Goal: Book appointment/travel/reservation

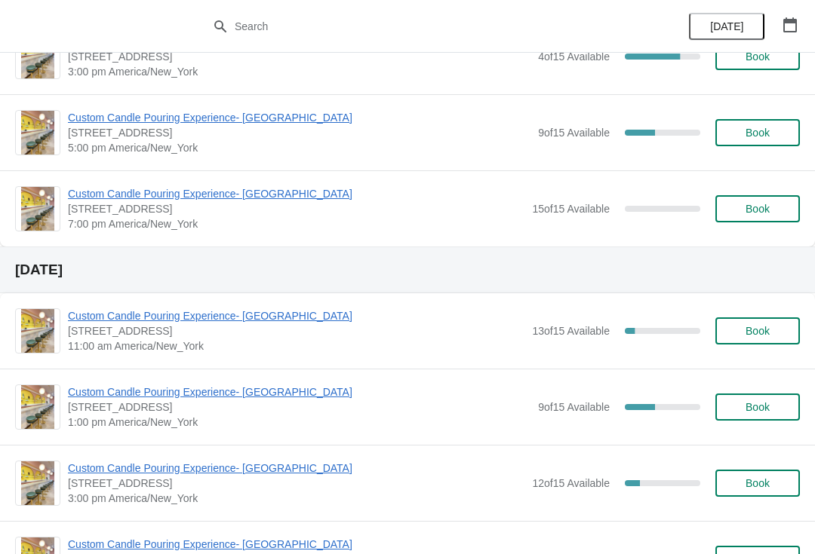
scroll to position [324, 0]
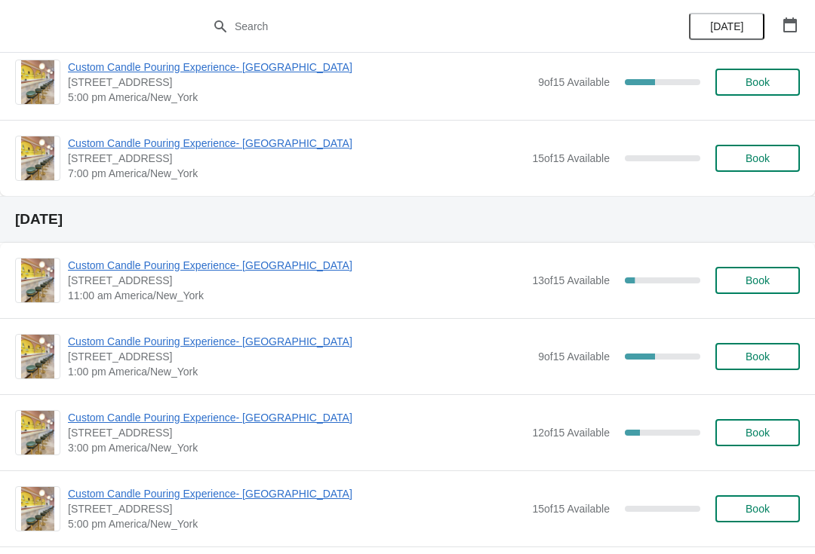
click at [251, 340] on span "Custom Candle Pouring Experience- [GEOGRAPHIC_DATA]" at bounding box center [299, 341] width 462 height 15
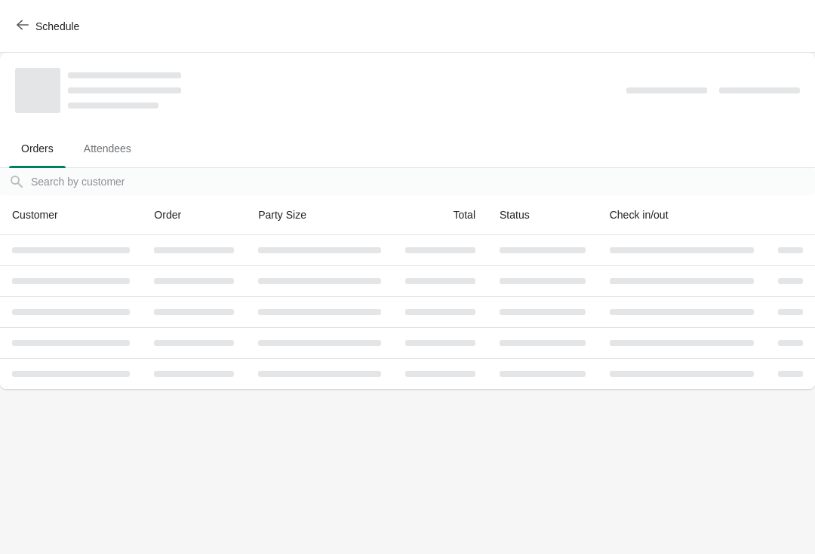
scroll to position [0, 0]
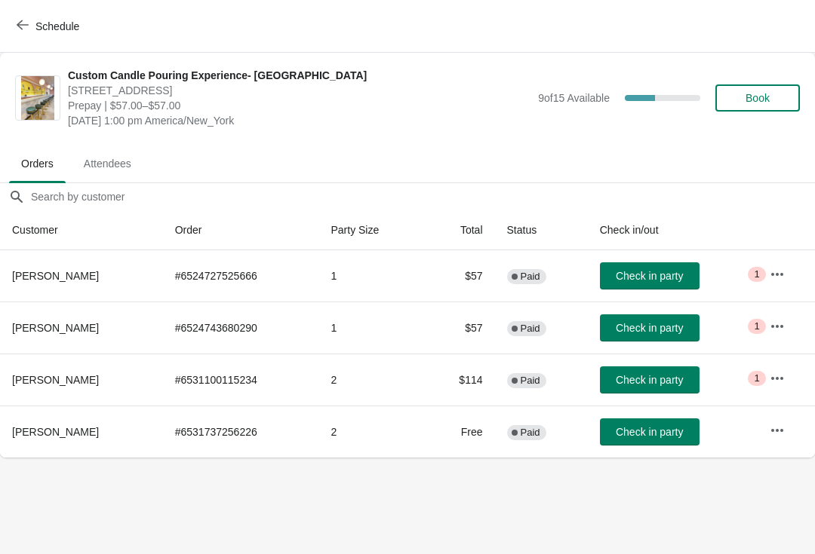
click at [766, 96] on span "Book" at bounding box center [757, 98] width 24 height 12
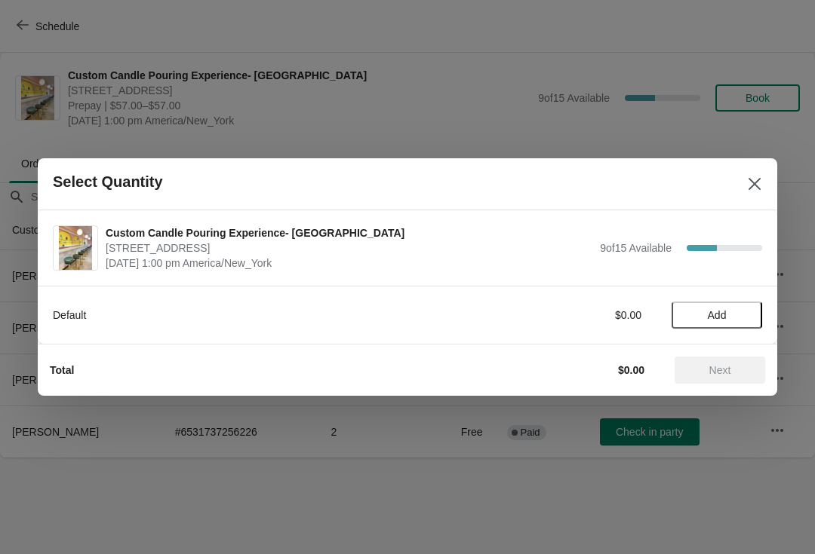
click at [744, 309] on span "Add" at bounding box center [716, 315] width 63 height 12
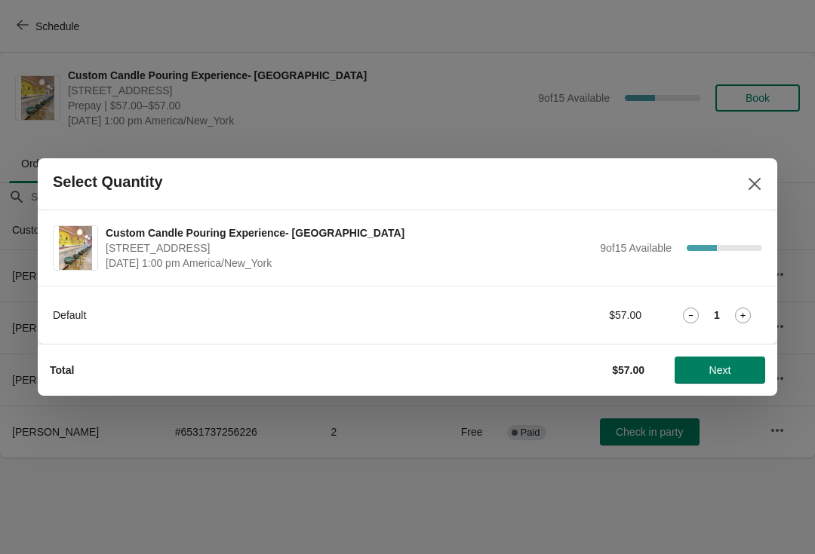
click at [748, 312] on icon at bounding box center [743, 316] width 16 height 16
click at [729, 376] on span "Next" at bounding box center [720, 370] width 22 height 12
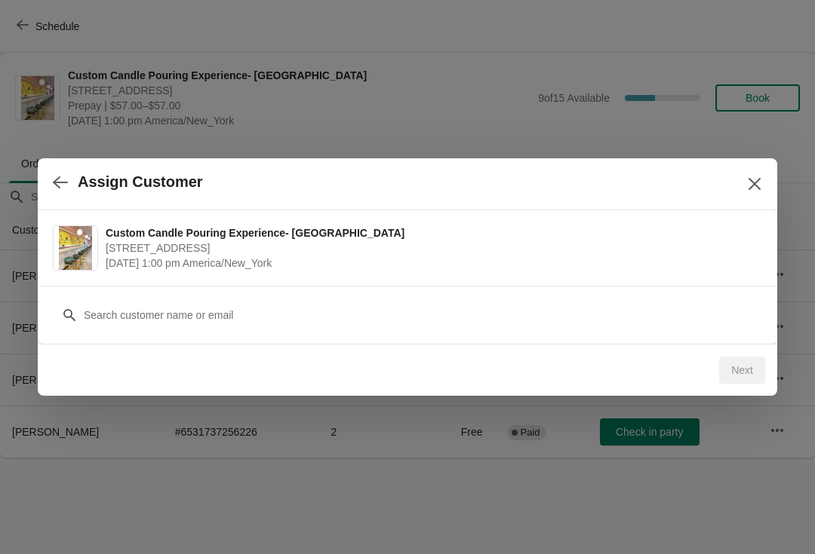
click at [700, 295] on div "Customer" at bounding box center [407, 308] width 709 height 42
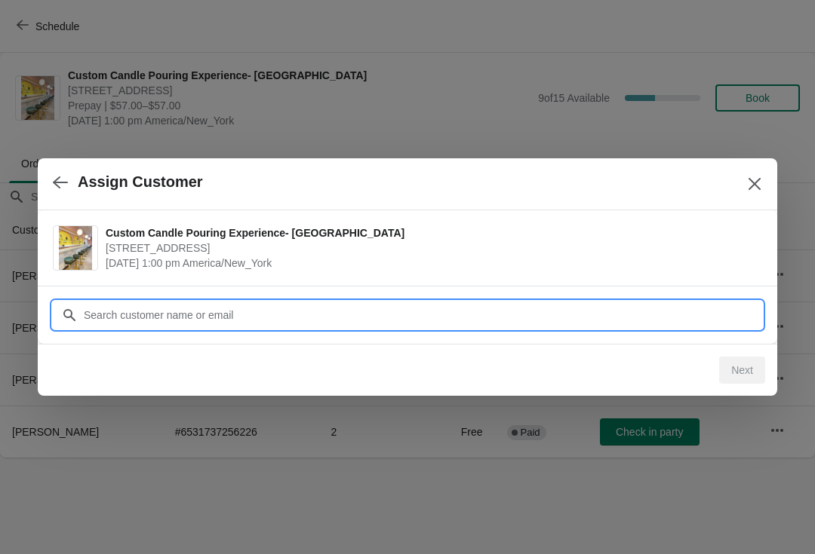
click at [711, 306] on input "Customer" at bounding box center [422, 315] width 679 height 27
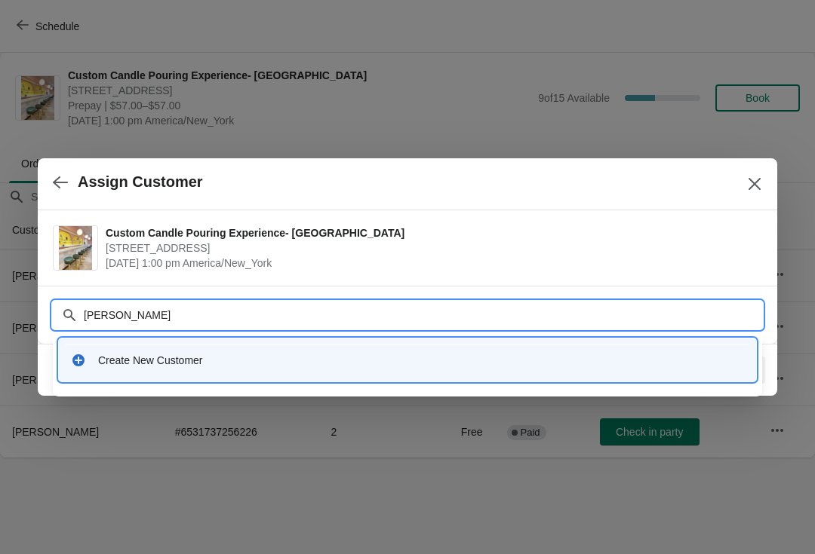
type input "[PERSON_NAME]"
click at [83, 321] on input "[PERSON_NAME]" at bounding box center [422, 315] width 679 height 27
click at [84, 320] on input "[PERSON_NAME]" at bounding box center [422, 315] width 679 height 27
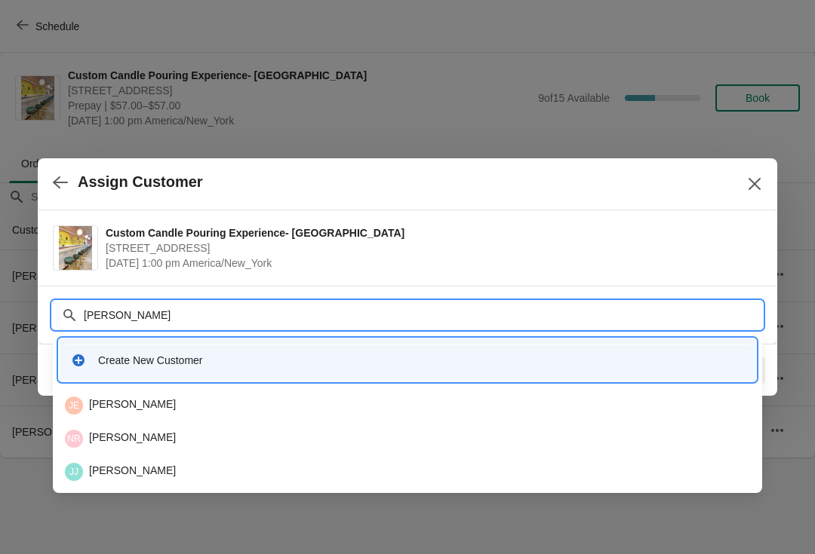
type input "J"
type input "V"
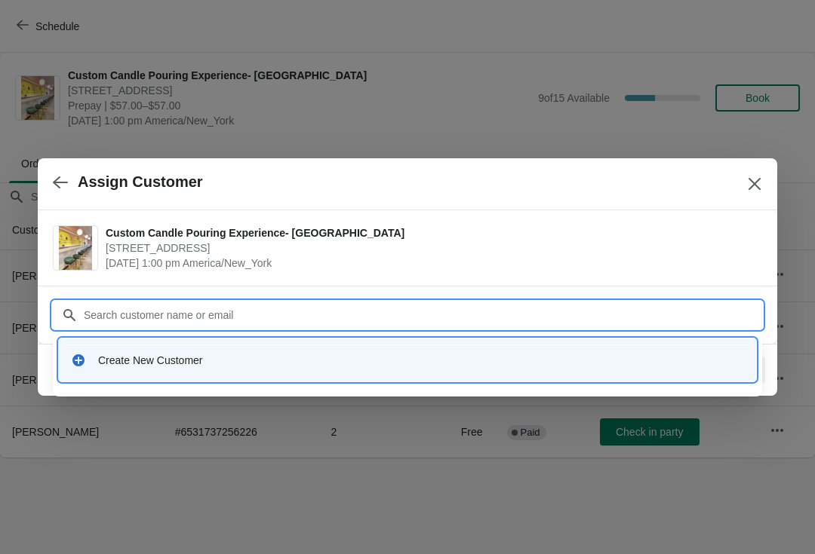
paste input "[PERSON_NAME]"
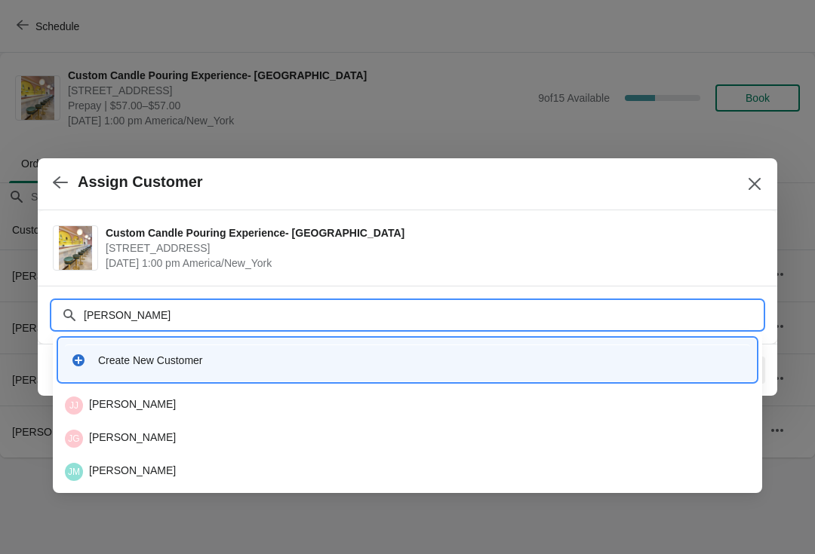
type input "J"
type input "V"
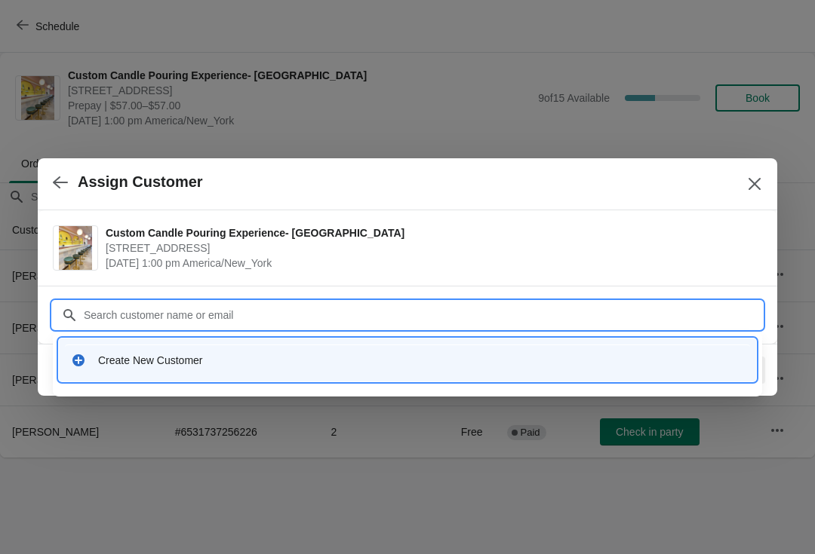
click at [92, 360] on div "Create New Customer" at bounding box center [407, 360] width 673 height 15
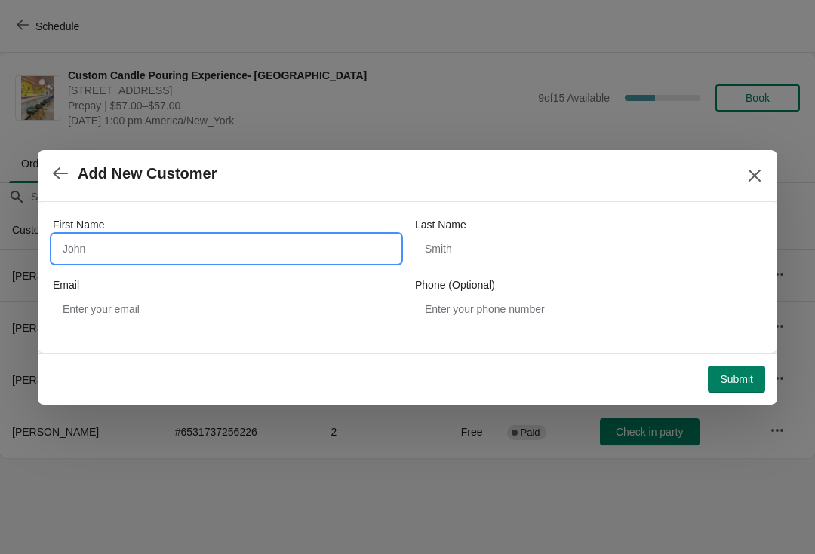
click at [330, 244] on input "First Name" at bounding box center [226, 248] width 347 height 27
type input "[PERSON_NAME]"
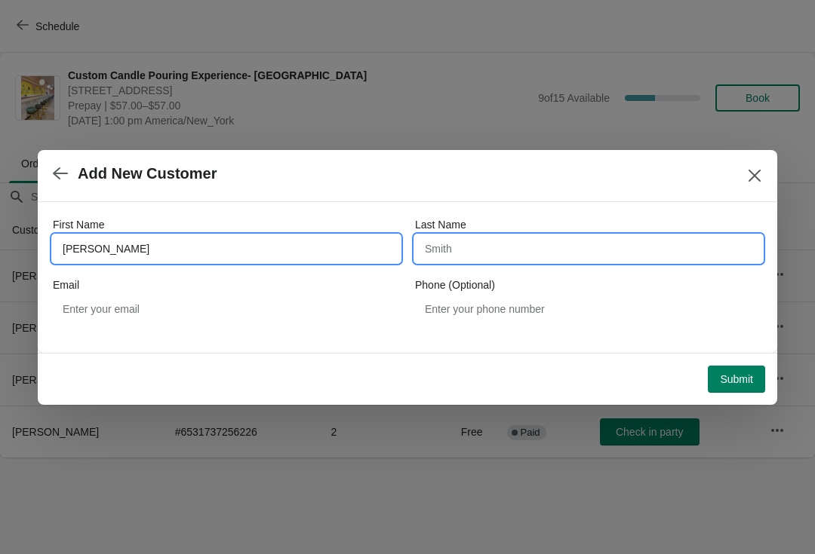
click at [480, 246] on input "Last Name" at bounding box center [588, 248] width 347 height 27
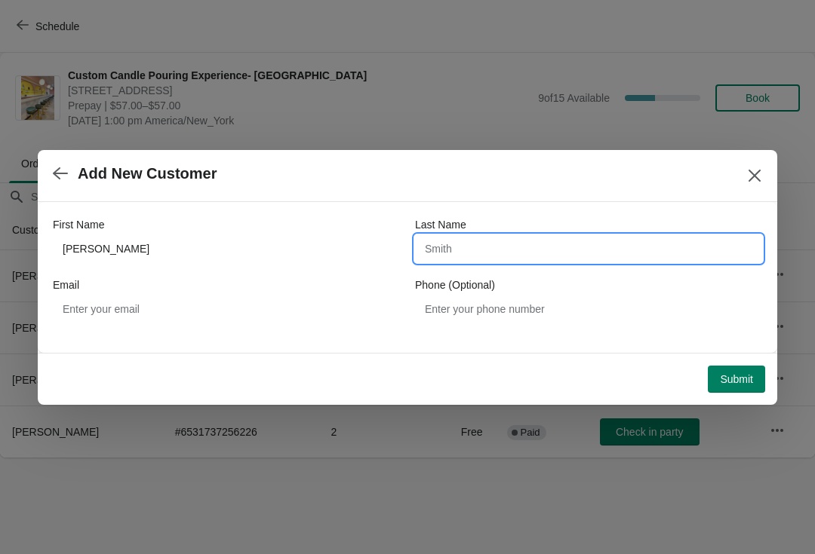
click at [489, 241] on input "Last Name" at bounding box center [588, 248] width 347 height 27
paste input "[PERSON_NAME]"
type input "[PERSON_NAME]"
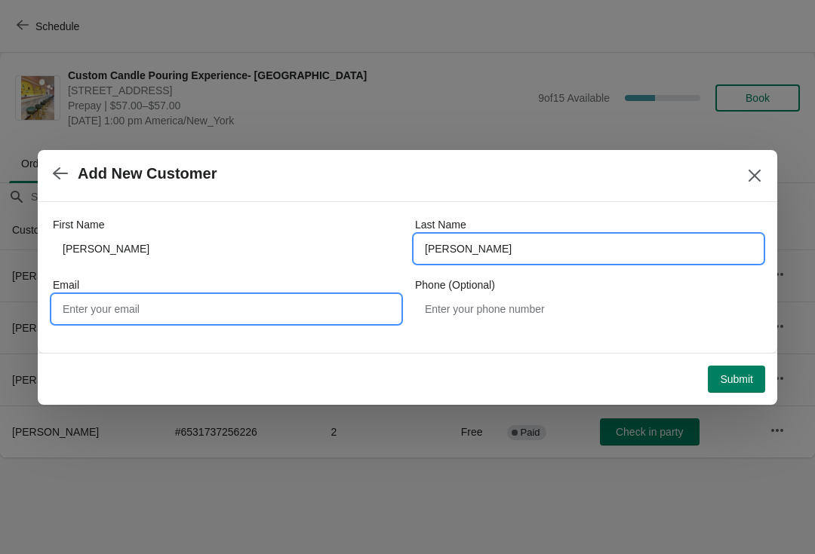
click at [330, 309] on input "Email" at bounding box center [226, 309] width 347 height 27
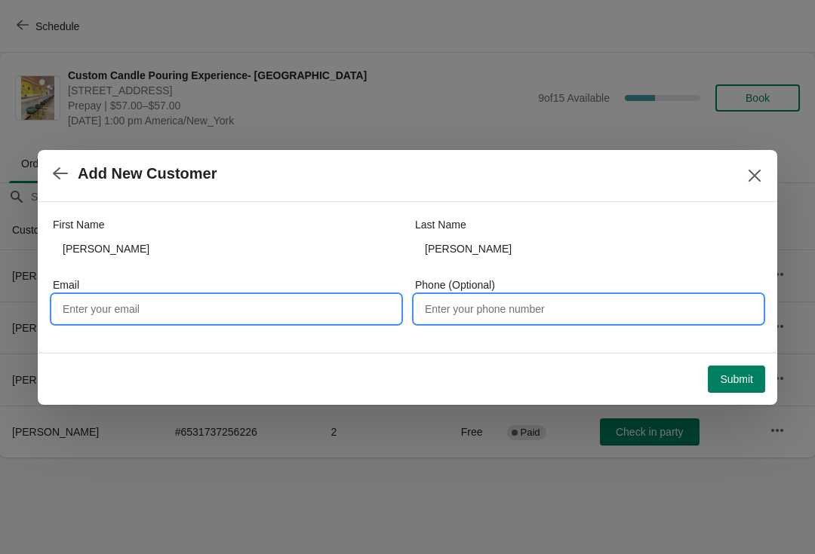
click at [633, 313] on input "Phone (Optional)" at bounding box center [588, 309] width 347 height 27
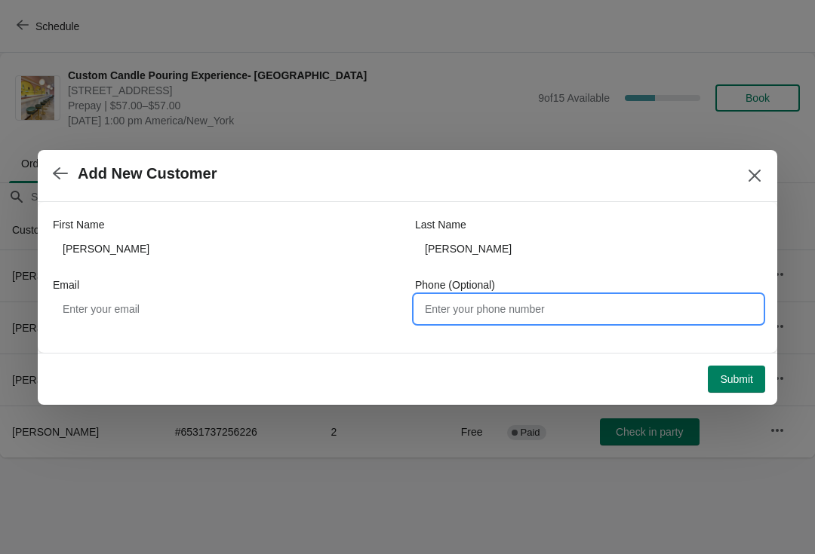
click at [573, 312] on input "Phone (Optional)" at bounding box center [588, 309] width 347 height 27
type input "9735082572"
click at [734, 375] on span "Submit" at bounding box center [736, 379] width 33 height 12
click at [533, 302] on input "9735082572" at bounding box center [588, 309] width 347 height 27
click at [519, 296] on input "9735082572" at bounding box center [588, 309] width 347 height 27
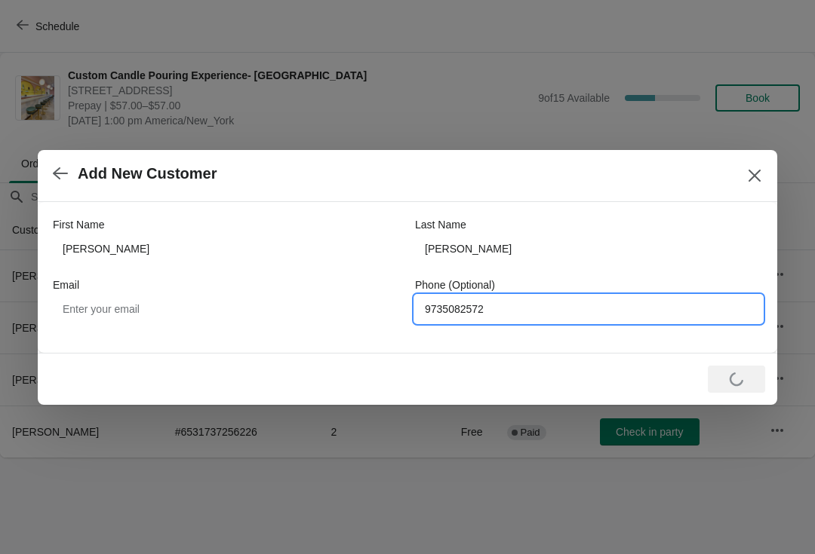
click at [527, 298] on input "9735082572" at bounding box center [588, 309] width 347 height 27
click at [754, 168] on icon "Close" at bounding box center [754, 175] width 15 height 15
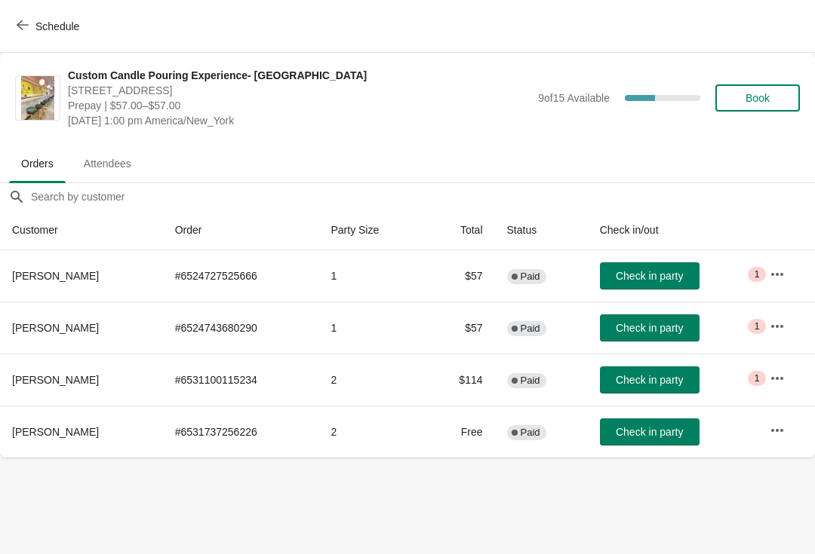
click at [769, 107] on button "Book" at bounding box center [757, 97] width 84 height 27
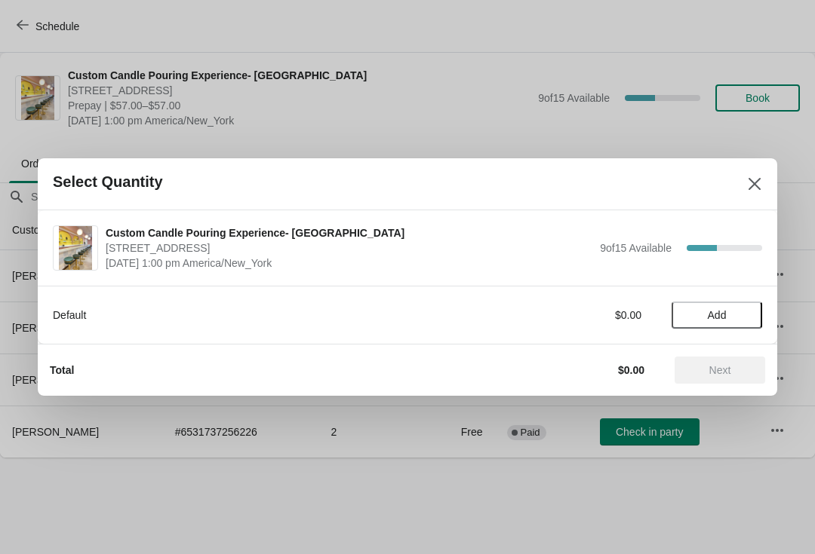
click at [733, 320] on span "Add" at bounding box center [716, 315] width 63 height 12
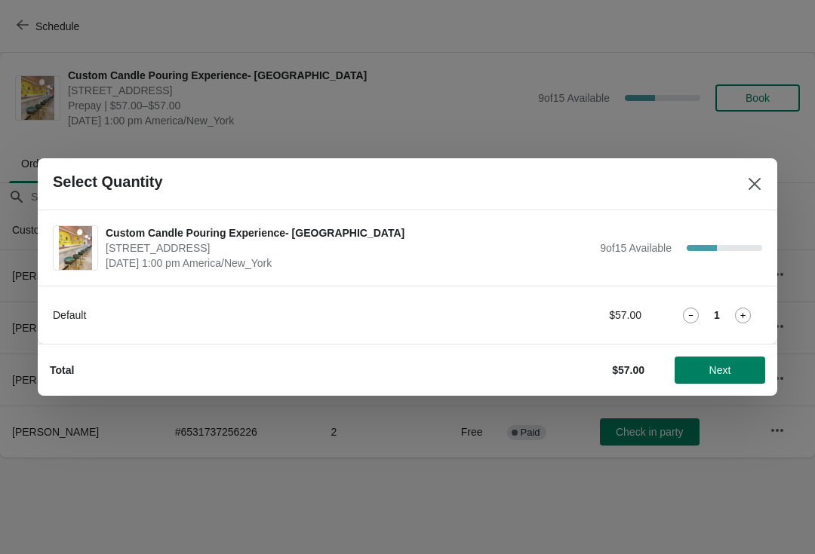
click at [737, 312] on icon at bounding box center [743, 316] width 16 height 16
click at [726, 368] on span "Next" at bounding box center [720, 370] width 22 height 12
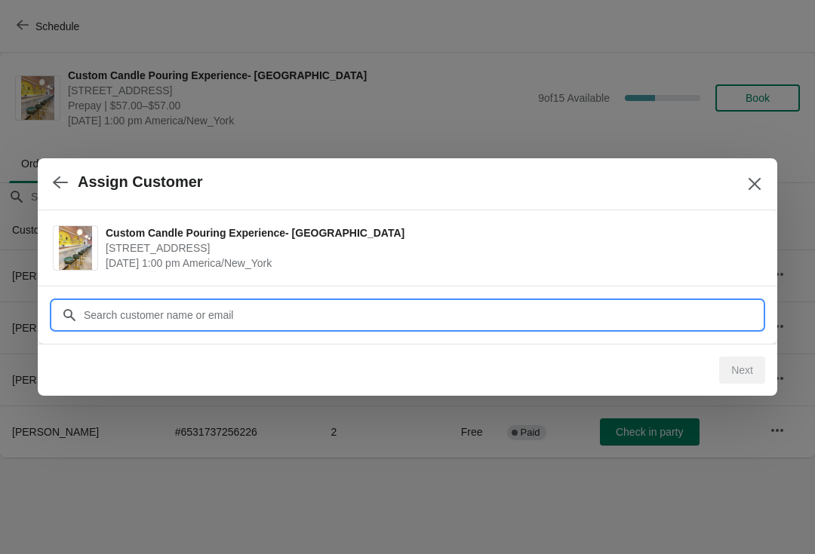
click at [697, 307] on input "Customer" at bounding box center [422, 315] width 679 height 27
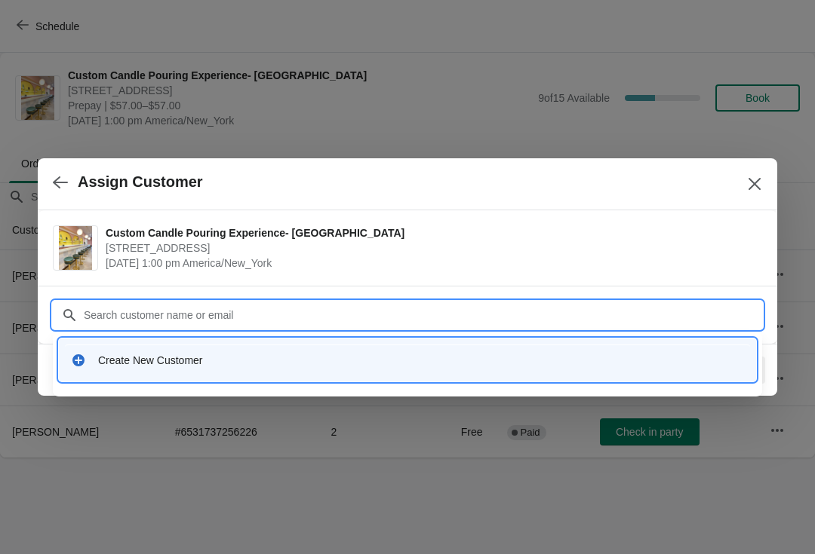
click at [462, 339] on div "Create New Customer" at bounding box center [407, 360] width 697 height 43
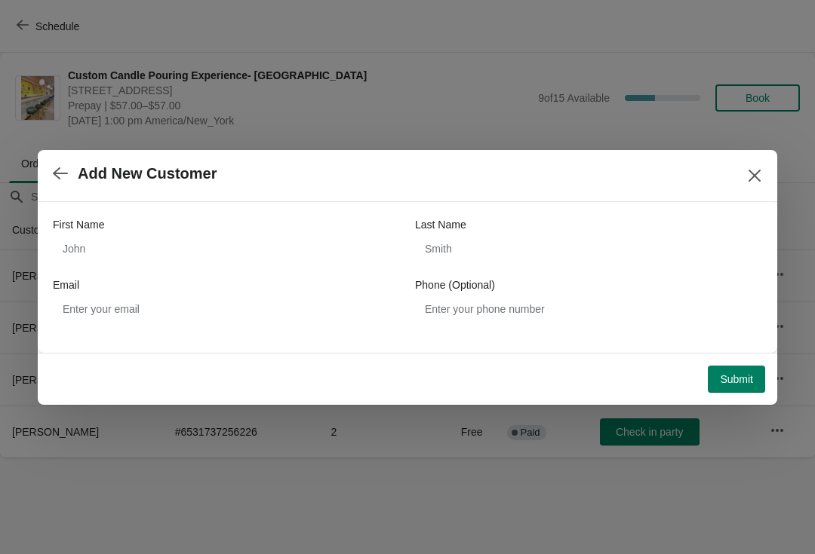
click at [312, 227] on div "First Name" at bounding box center [226, 224] width 347 height 15
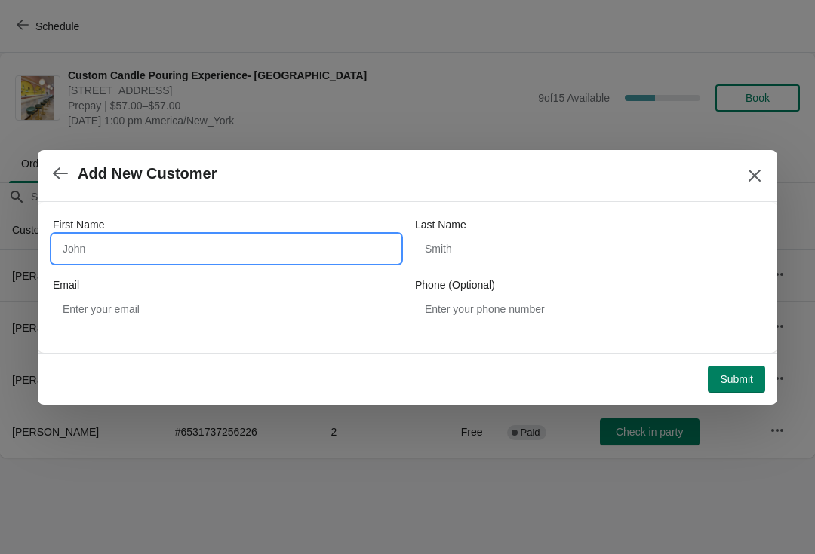
click at [324, 247] on input "First Name" at bounding box center [226, 248] width 347 height 27
type input "[PERSON_NAME]"
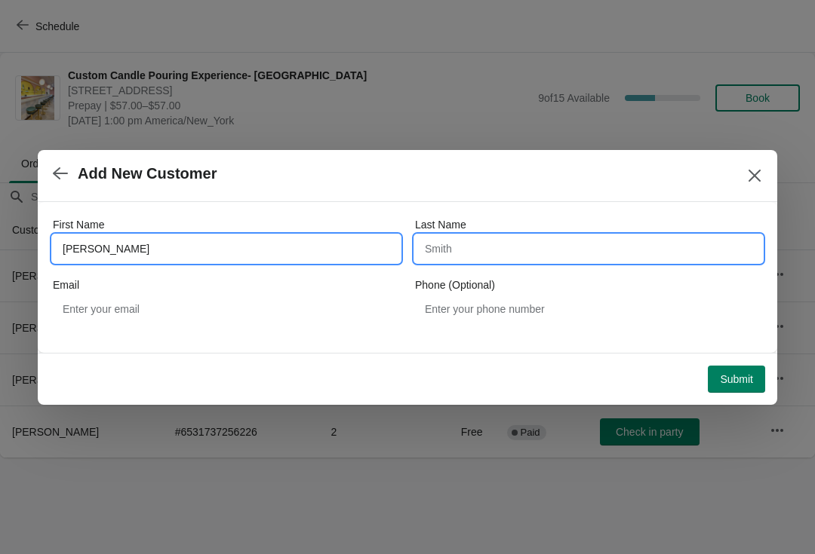
click at [509, 256] on input "Last Name" at bounding box center [588, 248] width 347 height 27
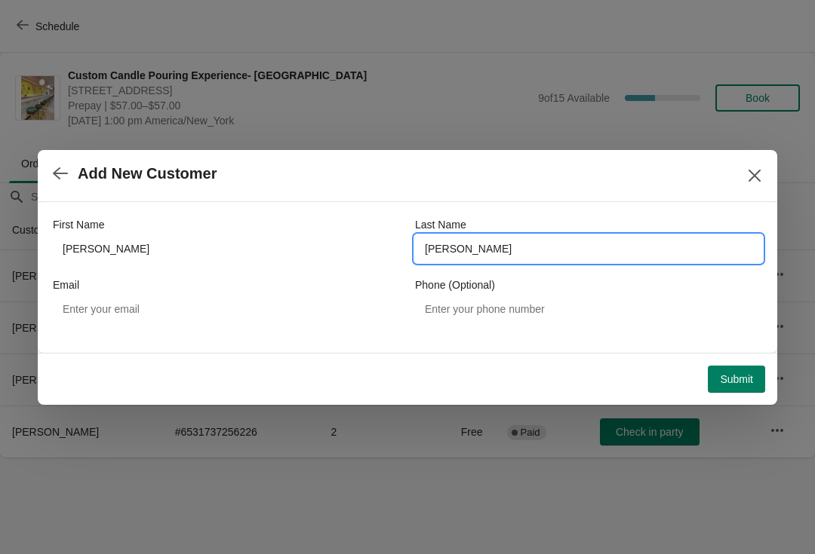
type input "[PERSON_NAME]"
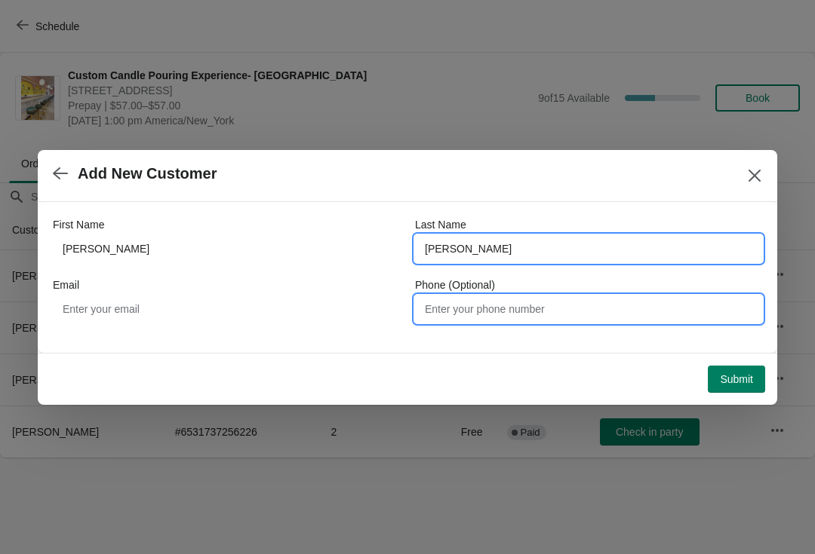
click at [542, 318] on input "Phone (Optional)" at bounding box center [588, 309] width 347 height 27
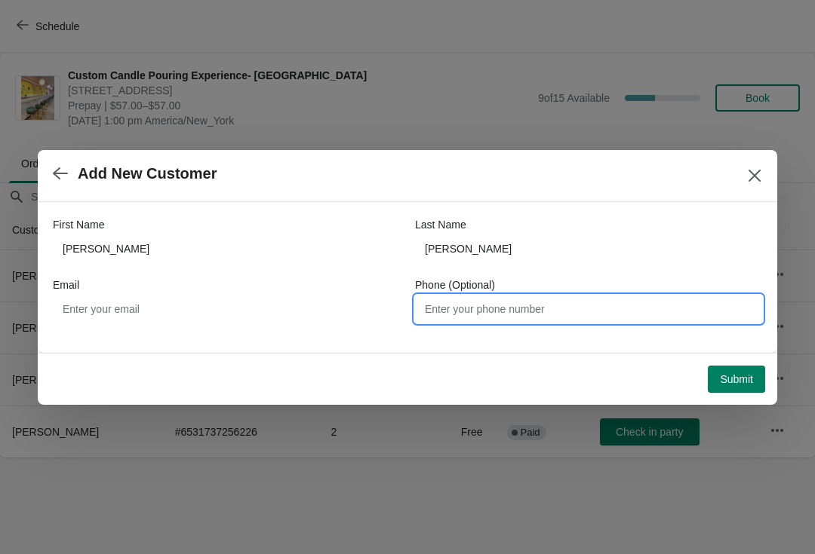
click at [570, 310] on input "Phone (Optional)" at bounding box center [588, 309] width 347 height 27
paste input "9735082572"
type input "9735082572"
click at [745, 369] on button "Submit" at bounding box center [736, 379] width 57 height 27
